Goal: Transaction & Acquisition: Purchase product/service

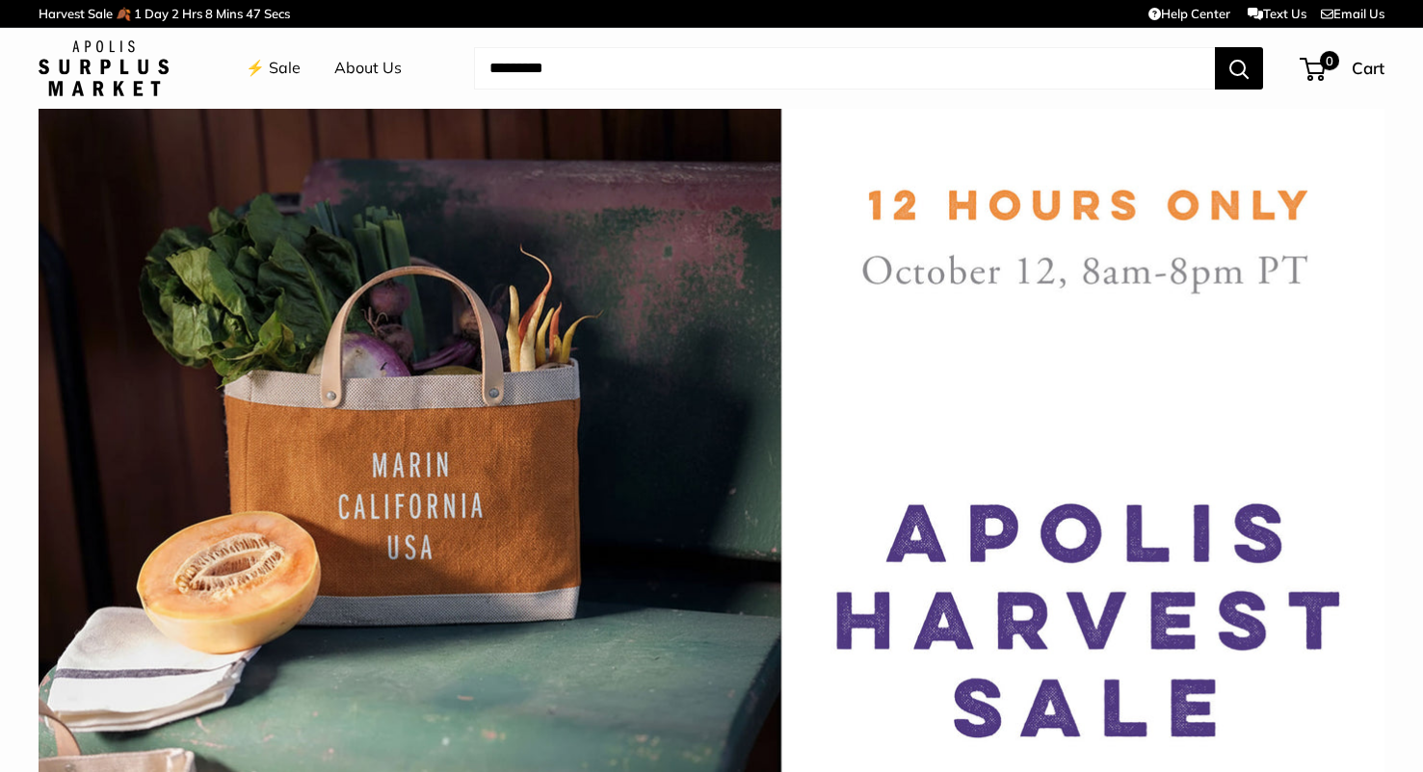
click at [289, 73] on link "⚡️ Sale" at bounding box center [273, 68] width 55 height 29
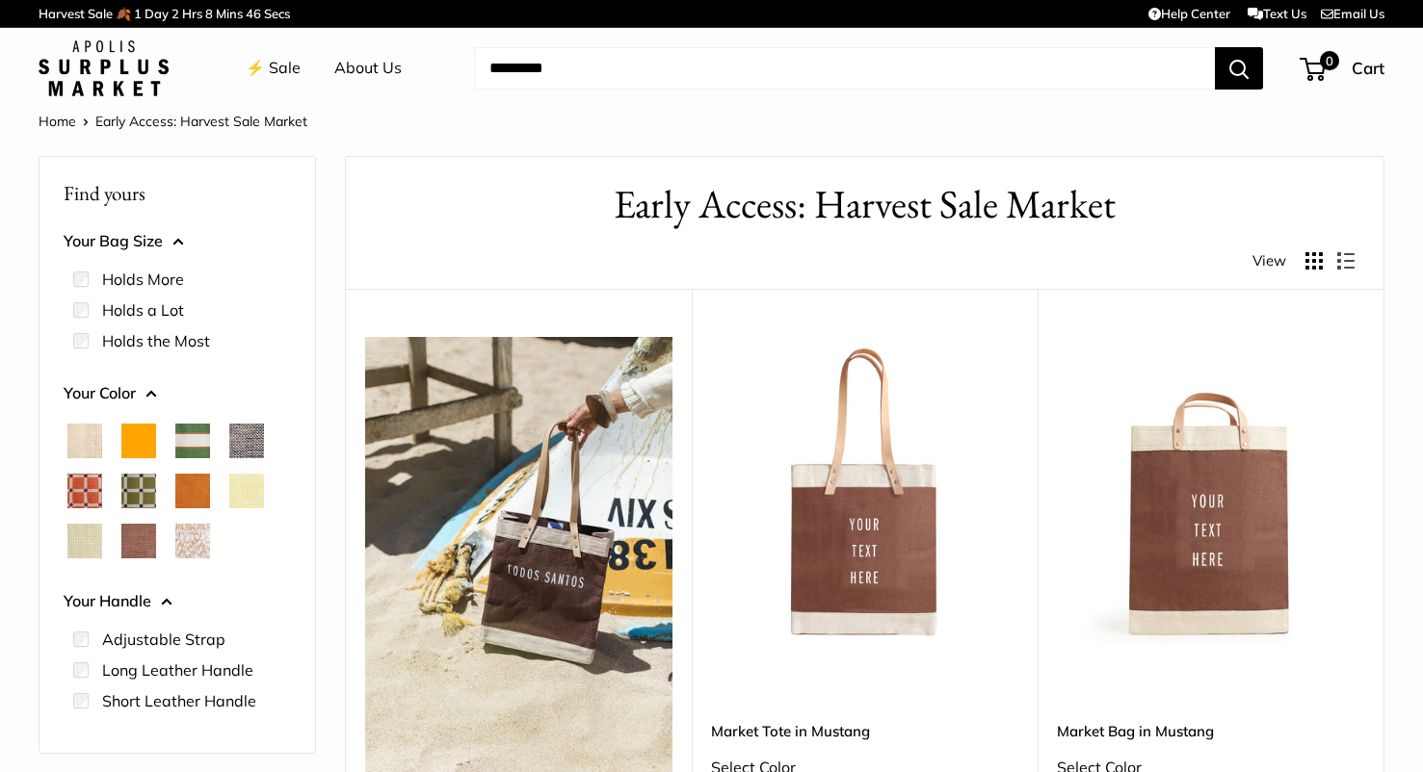
click at [0, 0] on img at bounding box center [0, 0] width 0 height 0
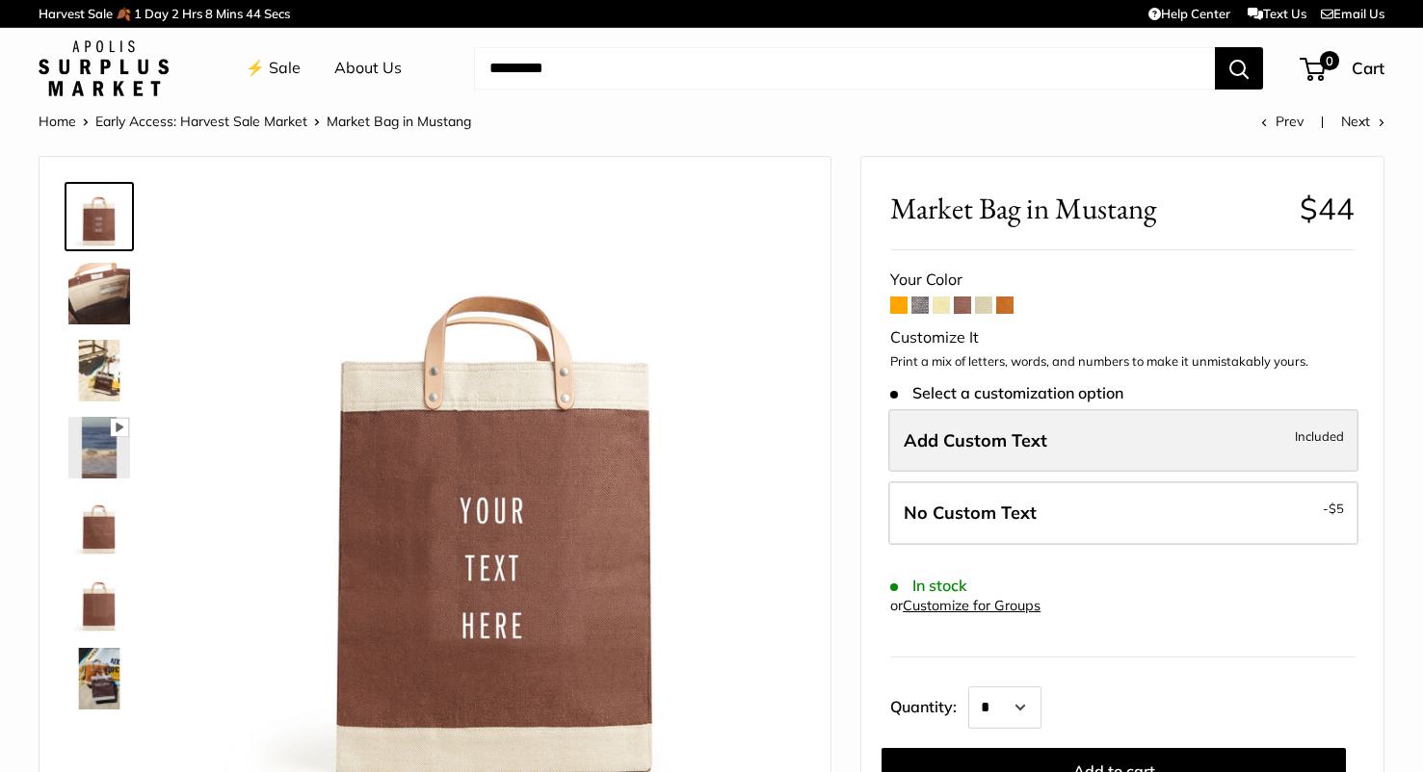
click at [1073, 442] on label "Add Custom Text Included" at bounding box center [1123, 441] width 470 height 64
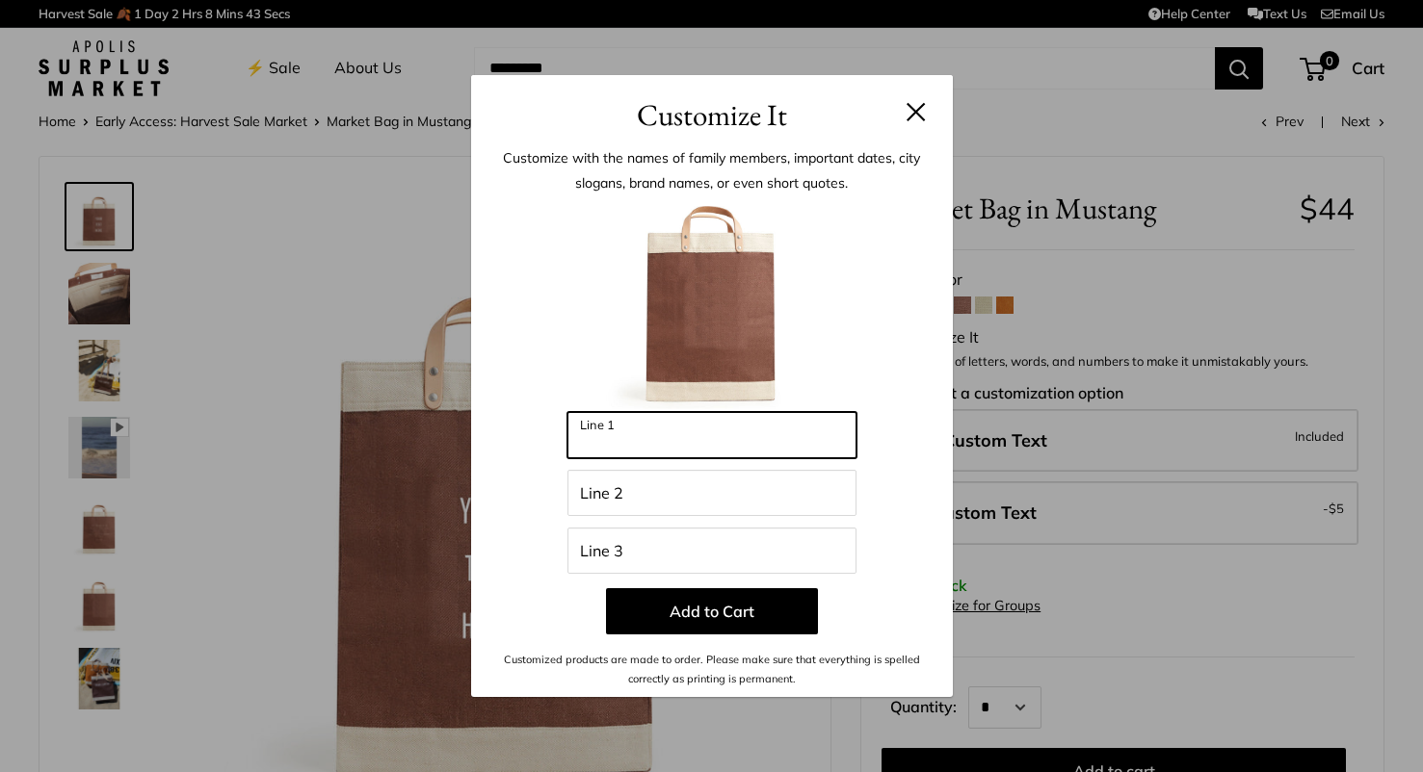
click at [730, 436] on input "Line 1" at bounding box center [711, 435] width 289 height 46
type input "*"
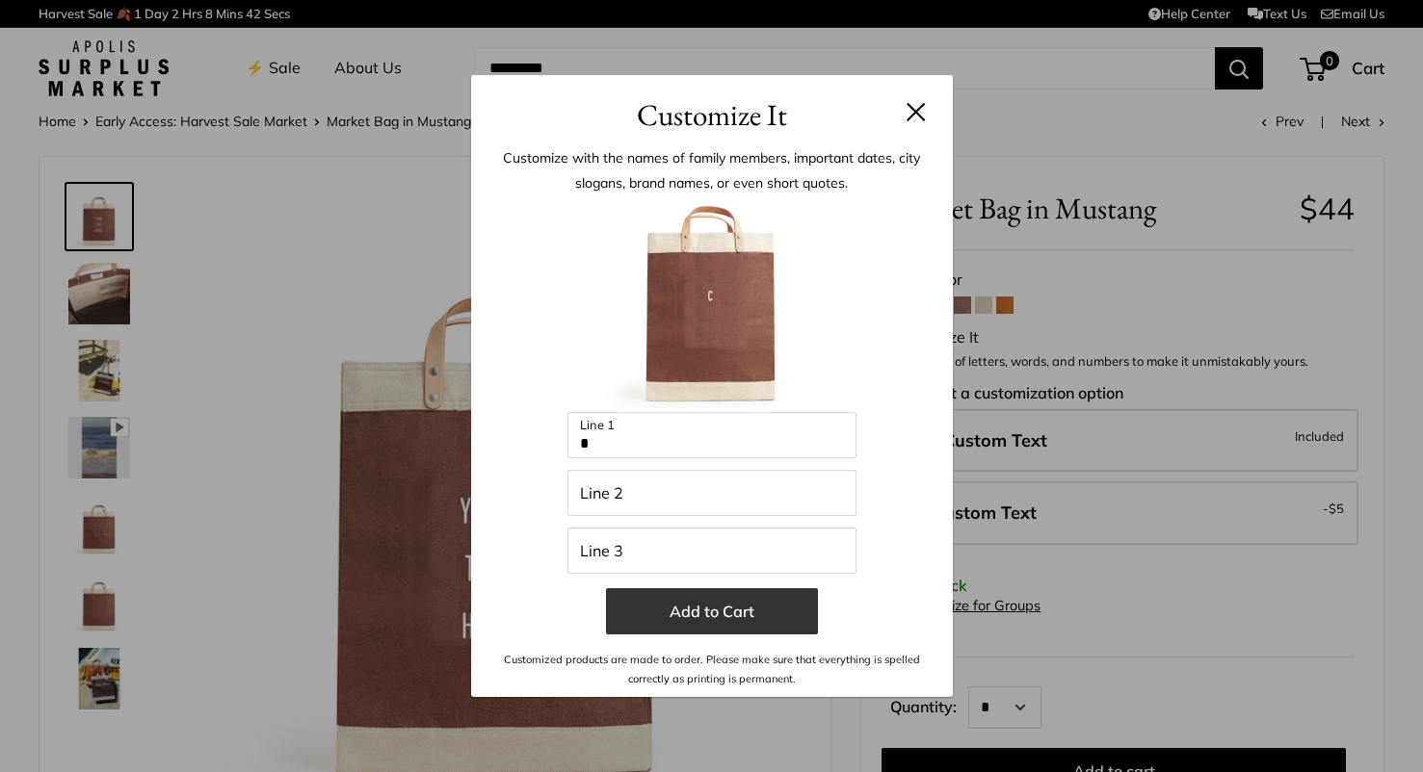
click at [695, 610] on button "Add to Cart" at bounding box center [712, 611] width 212 height 46
